Goal: Transaction & Acquisition: Subscribe to service/newsletter

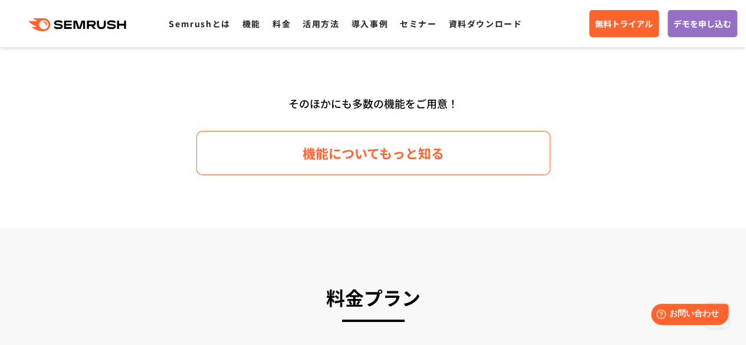
scroll to position [1828, 0]
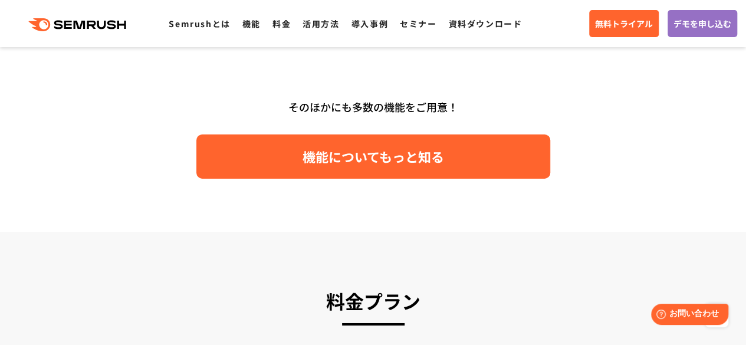
click at [356, 160] on span "機能についてもっと知る" at bounding box center [374, 156] width 142 height 21
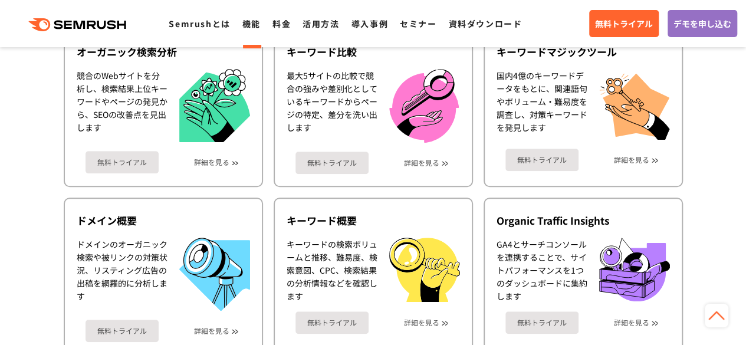
scroll to position [236, 0]
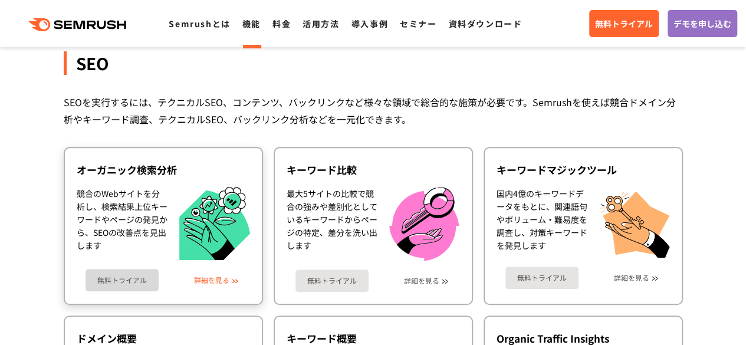
click at [218, 283] on link "詳細を見る" at bounding box center [211, 280] width 35 height 8
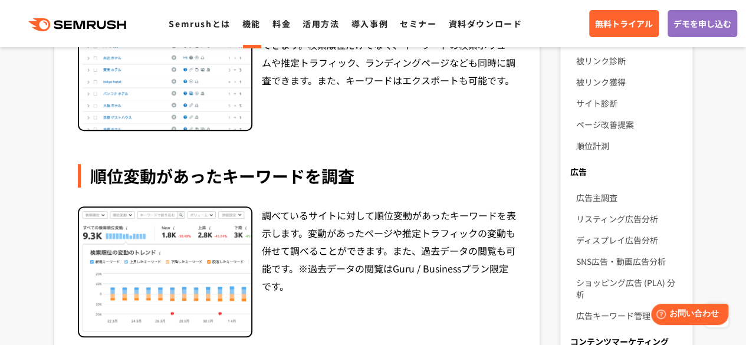
scroll to position [295, 0]
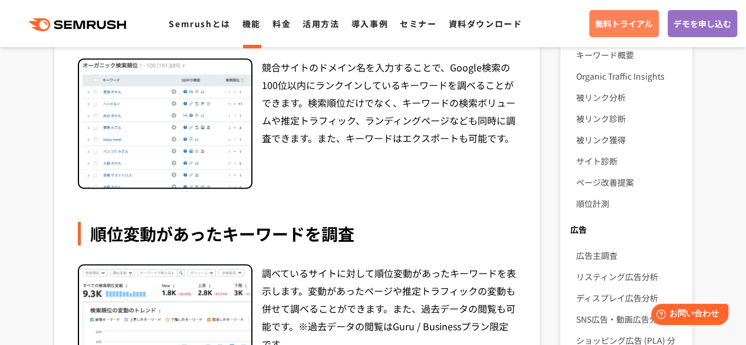
click at [609, 20] on span "無料トライアル" at bounding box center [624, 23] width 58 height 13
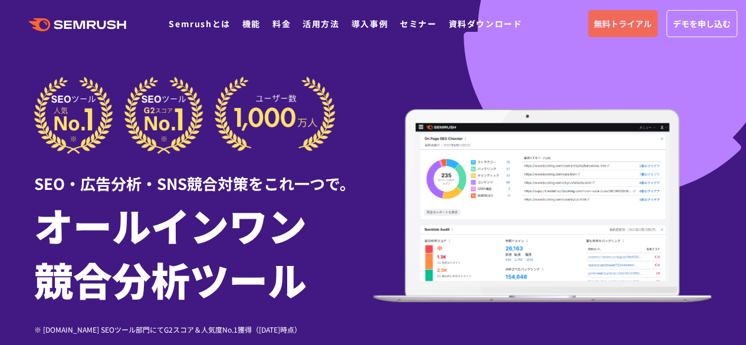
click at [625, 24] on span "無料トライアル" at bounding box center [623, 23] width 58 height 13
click at [611, 19] on span "無料トライアル" at bounding box center [623, 23] width 58 height 13
click at [612, 27] on span "無料トライアル" at bounding box center [623, 23] width 58 height 13
